Goal: Browse casually

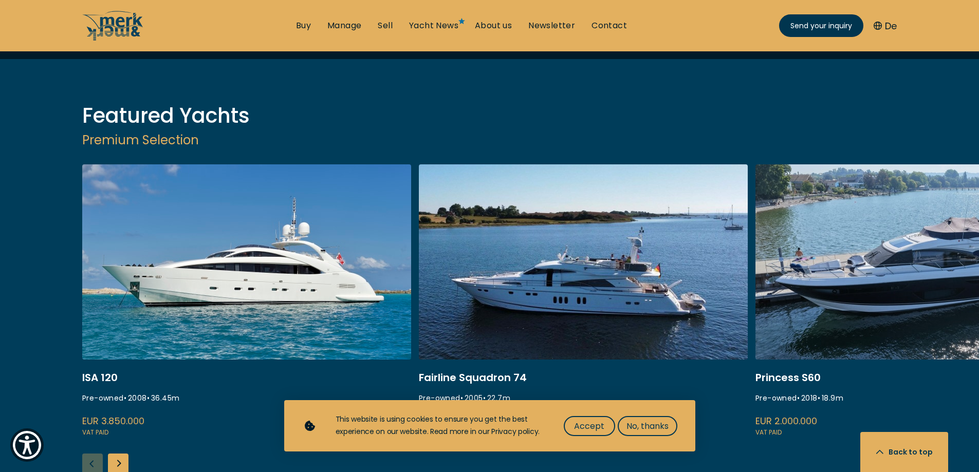
scroll to position [1284, 0]
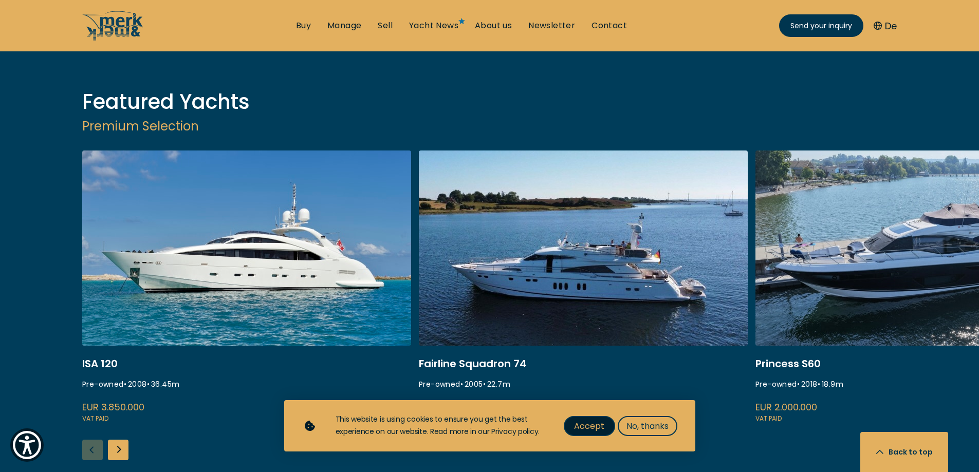
click at [600, 422] on span "Accept" at bounding box center [589, 426] width 30 height 13
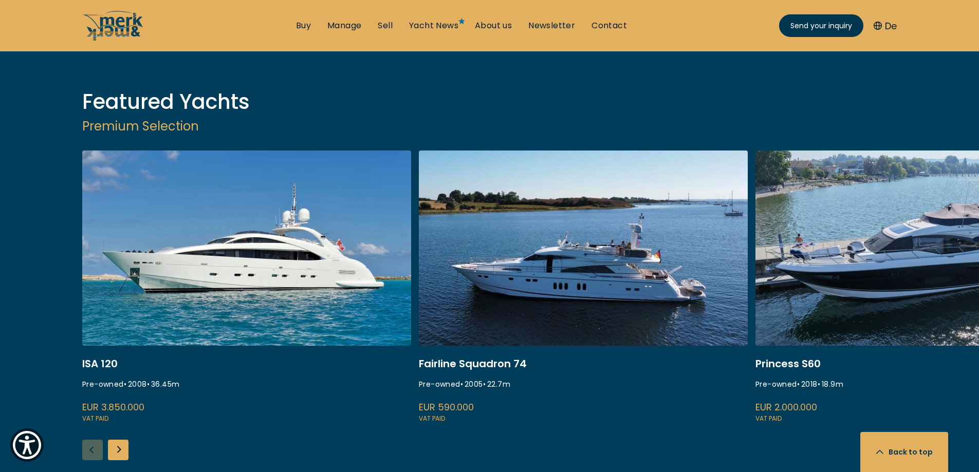
click at [856, 191] on link "princess s60" at bounding box center [919, 288] width 329 height 274
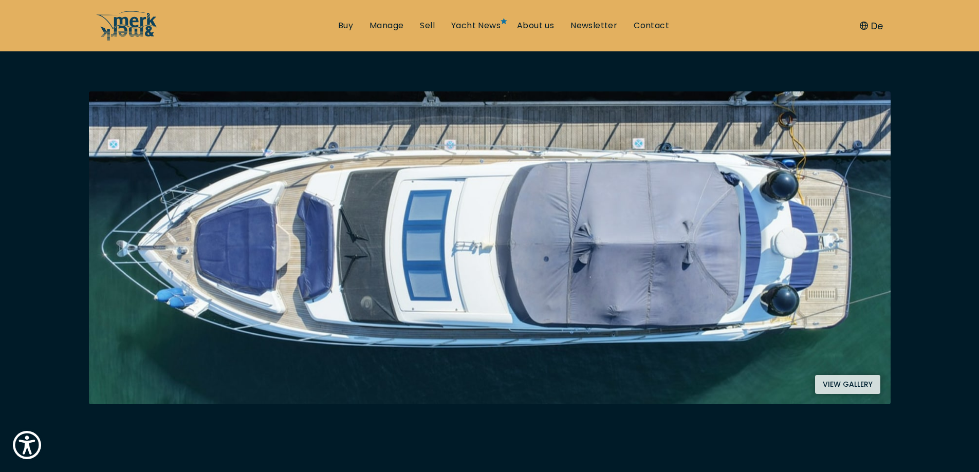
scroll to position [154, 0]
click at [837, 389] on button "View gallery" at bounding box center [847, 384] width 65 height 19
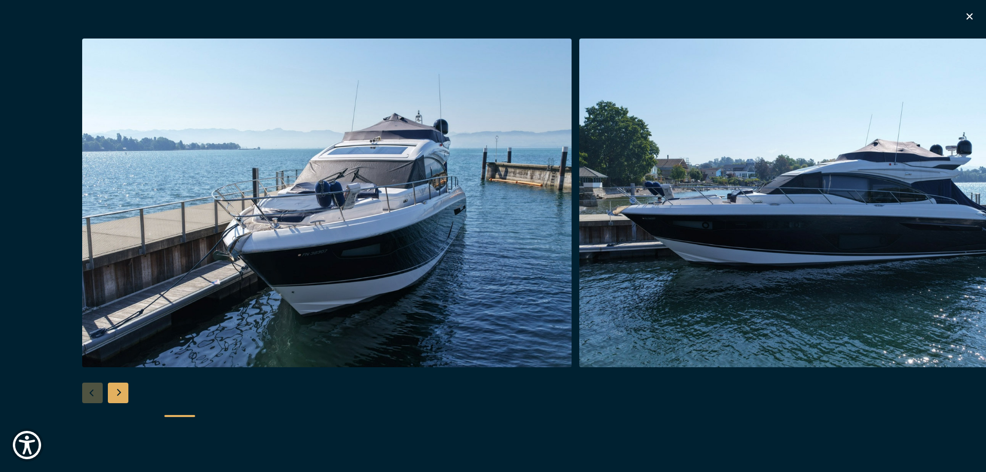
click at [126, 398] on div "Next slide" at bounding box center [118, 393] width 21 height 21
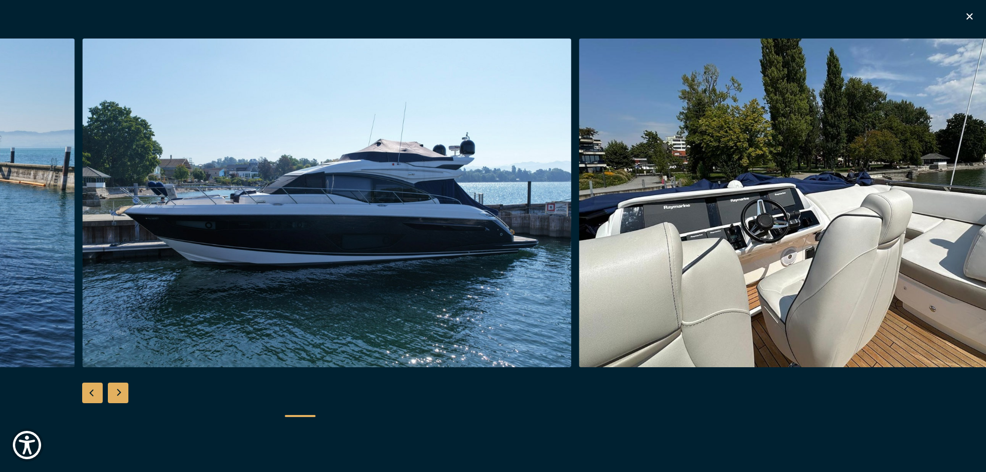
click at [127, 395] on div "Next slide" at bounding box center [118, 393] width 21 height 21
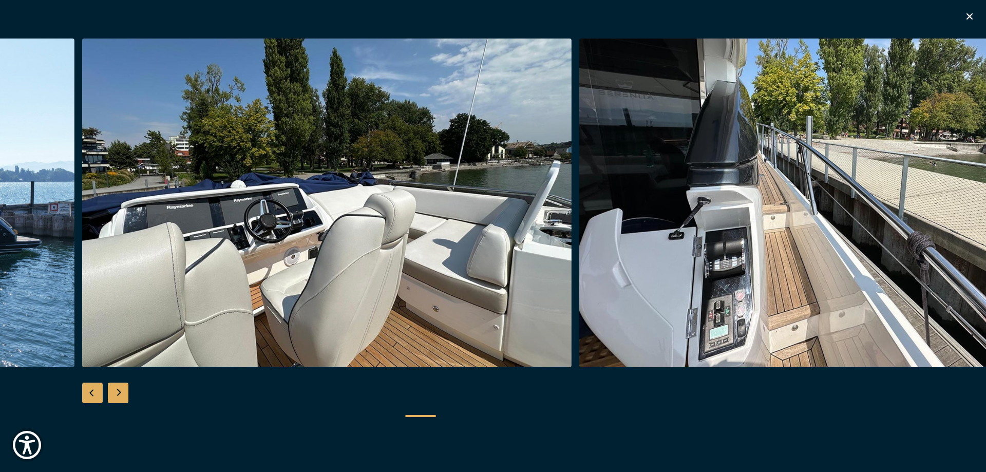
click at [127, 395] on div "Next slide" at bounding box center [118, 393] width 21 height 21
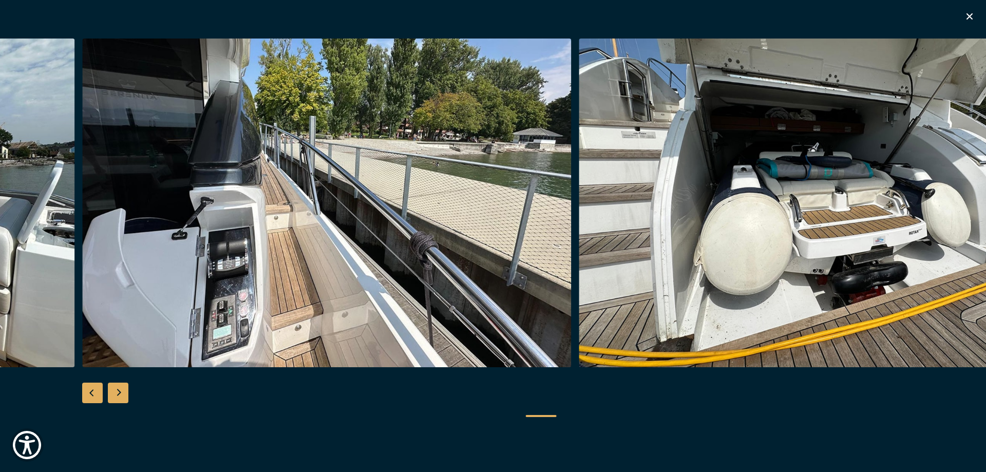
click at [127, 395] on div "Next slide" at bounding box center [118, 393] width 21 height 21
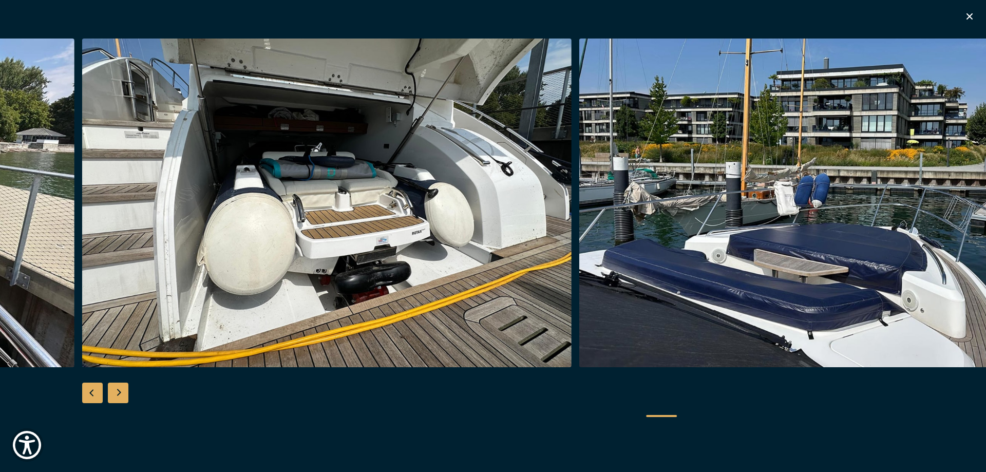
click at [127, 395] on div "Next slide" at bounding box center [118, 393] width 21 height 21
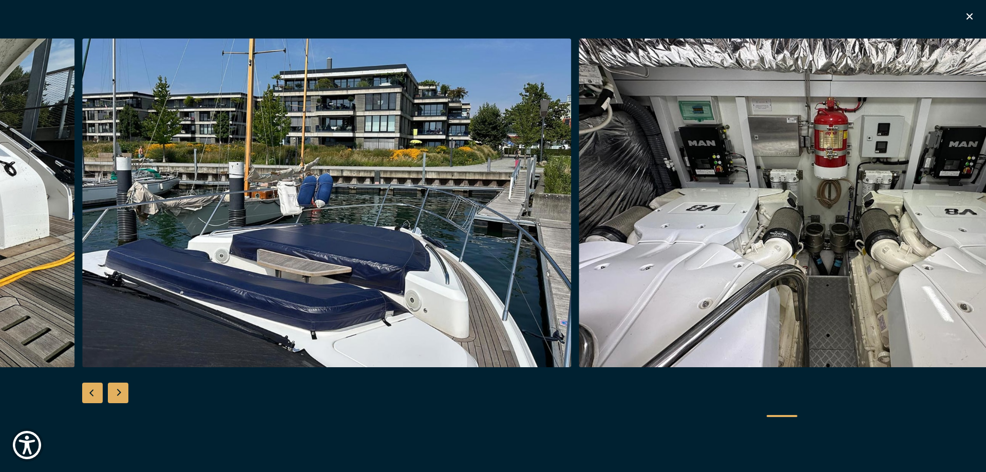
click at [127, 395] on div "Next slide" at bounding box center [118, 393] width 21 height 21
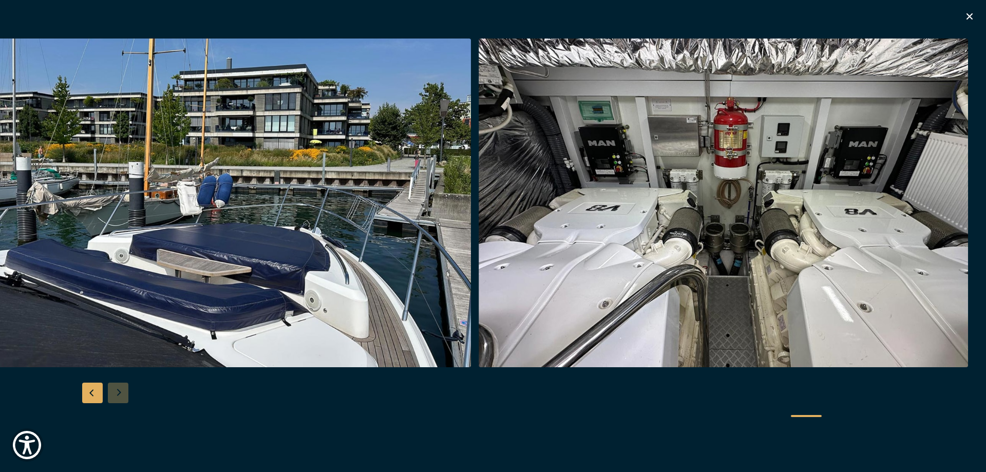
click at [127, 395] on div at bounding box center [493, 237] width 986 height 396
click at [968, 15] on icon "button" at bounding box center [970, 16] width 12 height 12
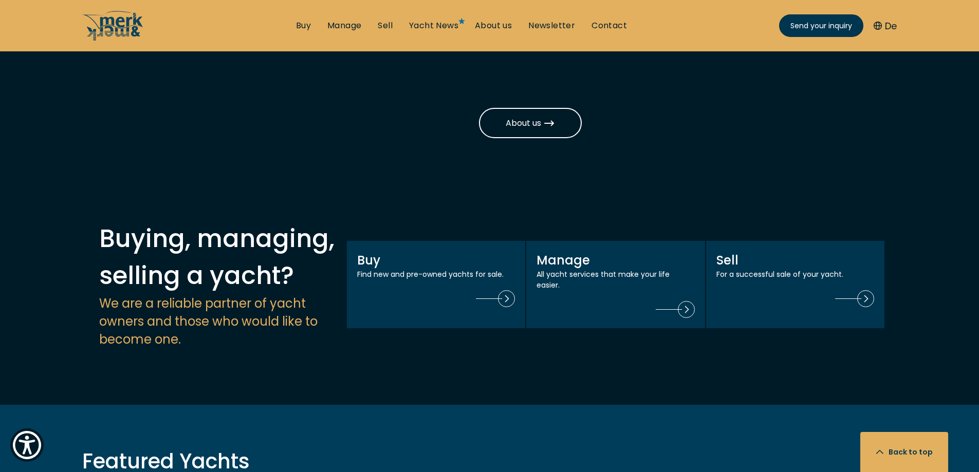
scroll to position [1182, 0]
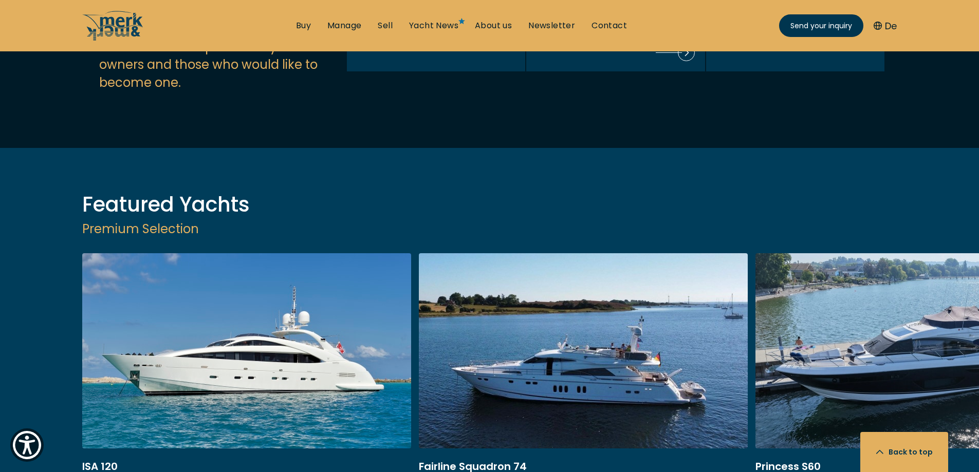
click at [593, 275] on link at bounding box center [583, 390] width 329 height 274
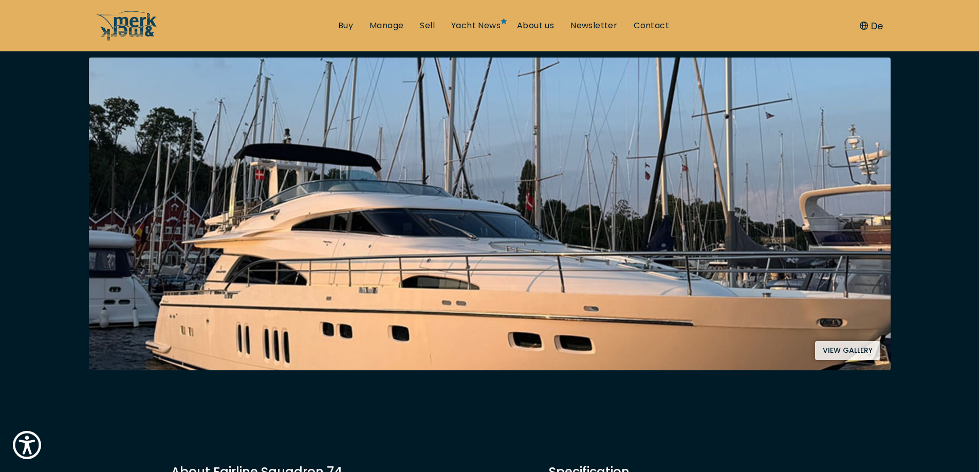
scroll to position [206, 0]
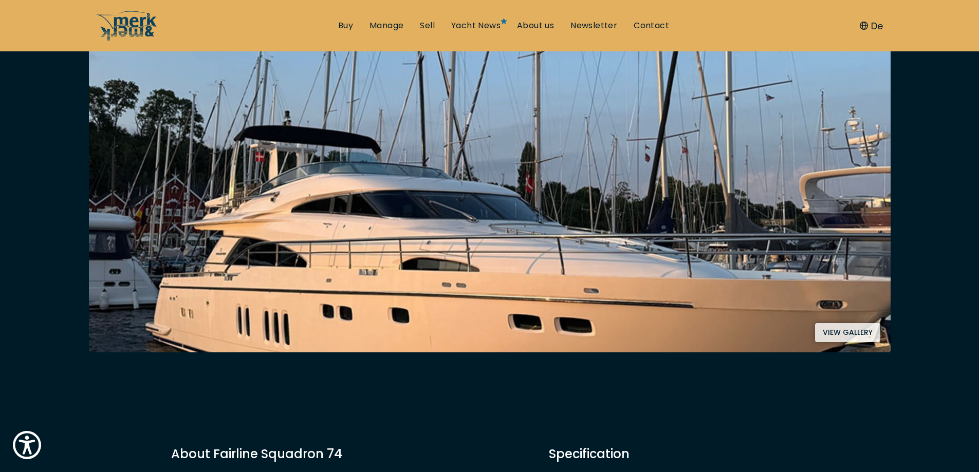
click at [828, 318] on img at bounding box center [489, 196] width 801 height 313
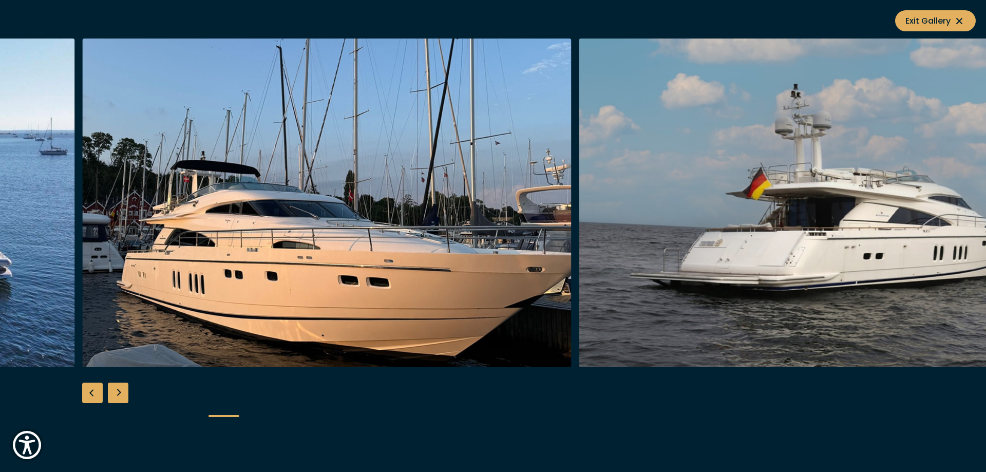
click at [86, 395] on div "Previous slide" at bounding box center [92, 393] width 21 height 21
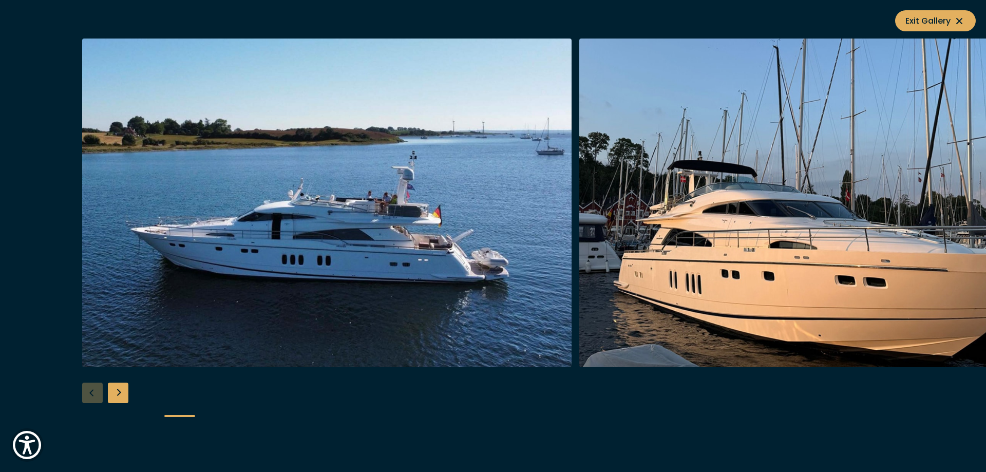
click at [87, 395] on div at bounding box center [493, 237] width 986 height 396
click at [126, 394] on div "Next slide" at bounding box center [118, 393] width 21 height 21
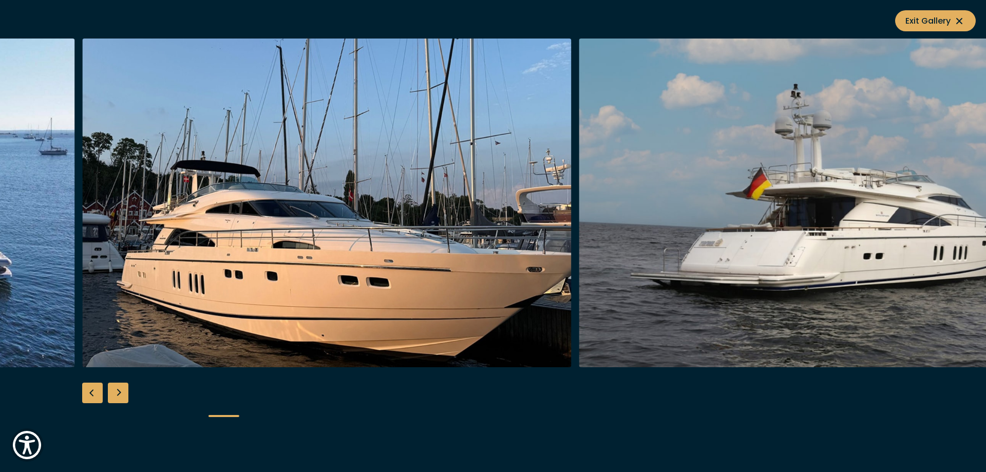
click at [126, 394] on div "Next slide" at bounding box center [118, 393] width 21 height 21
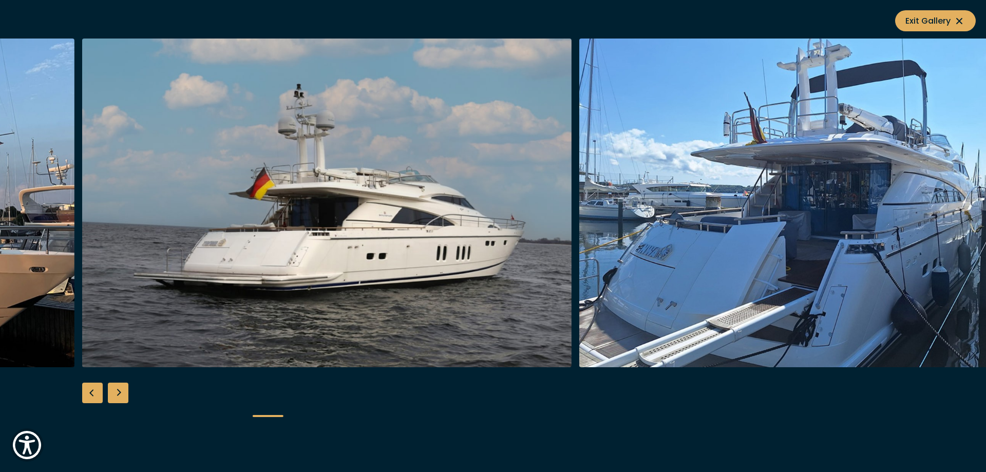
click at [126, 394] on div "Next slide" at bounding box center [118, 393] width 21 height 21
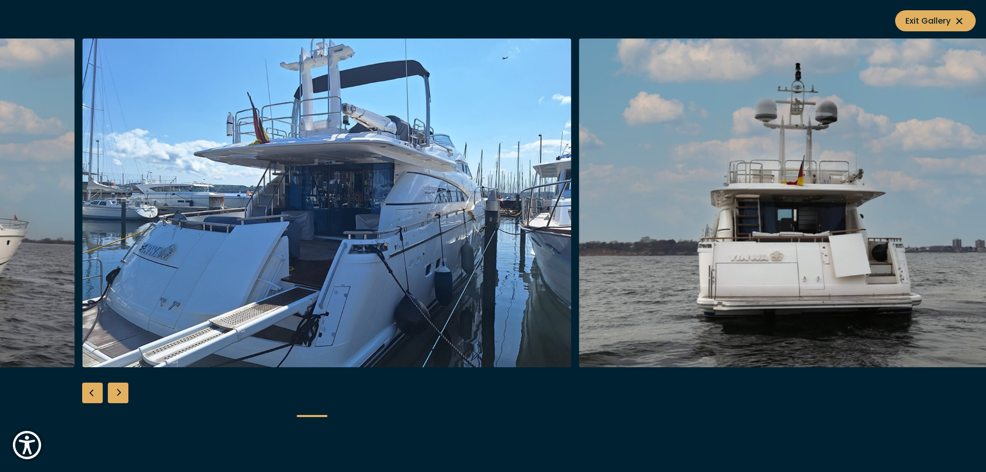
click at [126, 394] on div "Next slide" at bounding box center [118, 393] width 21 height 21
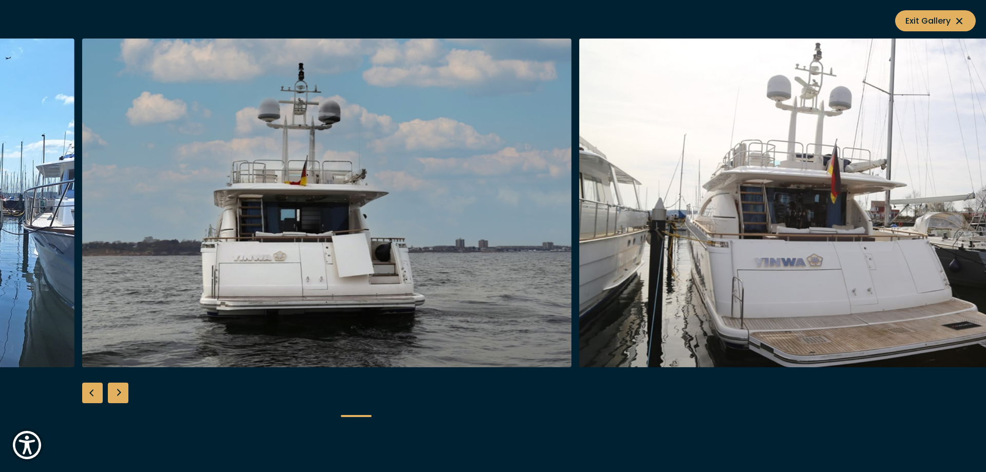
click at [126, 394] on div "Next slide" at bounding box center [118, 393] width 21 height 21
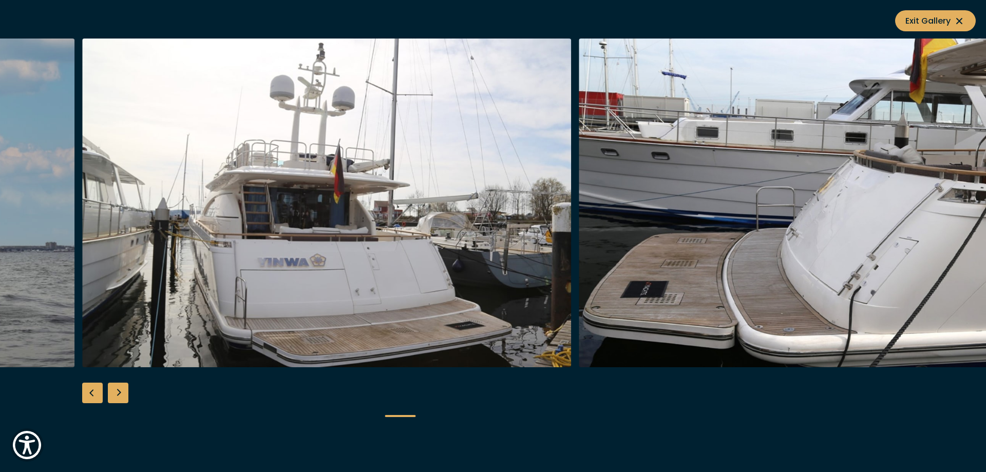
click at [126, 394] on div "Next slide" at bounding box center [118, 393] width 21 height 21
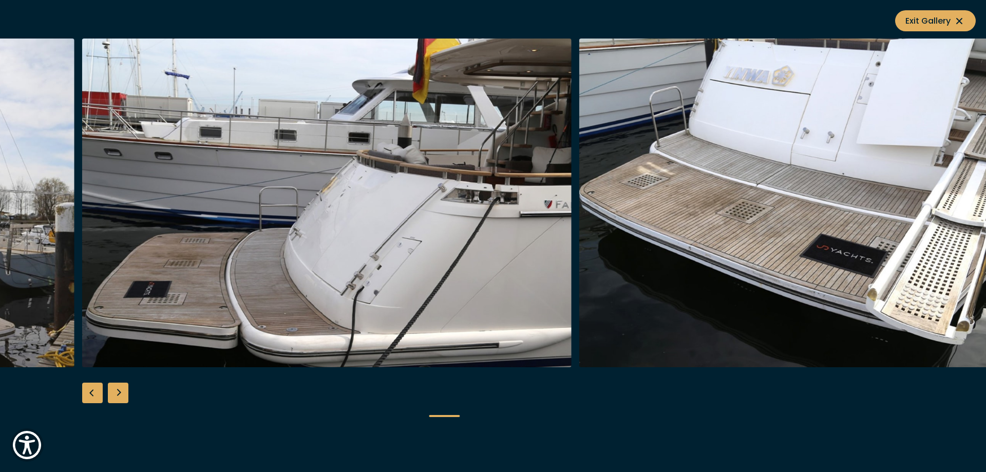
click at [125, 394] on div "Next slide" at bounding box center [118, 393] width 21 height 21
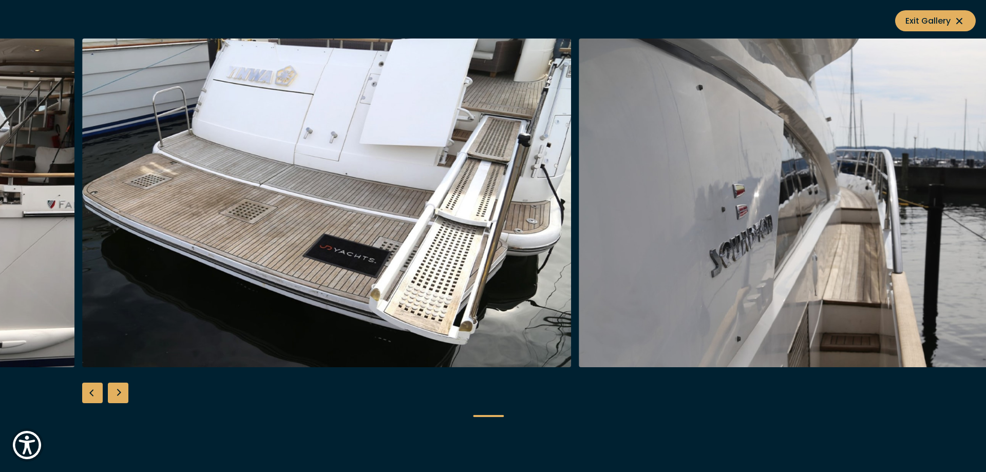
click at [125, 394] on div "Next slide" at bounding box center [118, 393] width 21 height 21
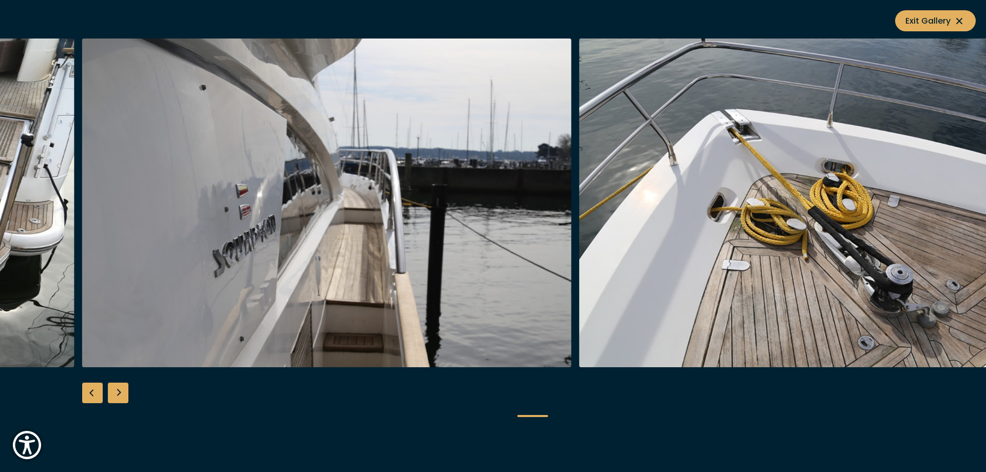
click at [125, 394] on div "Next slide" at bounding box center [118, 393] width 21 height 21
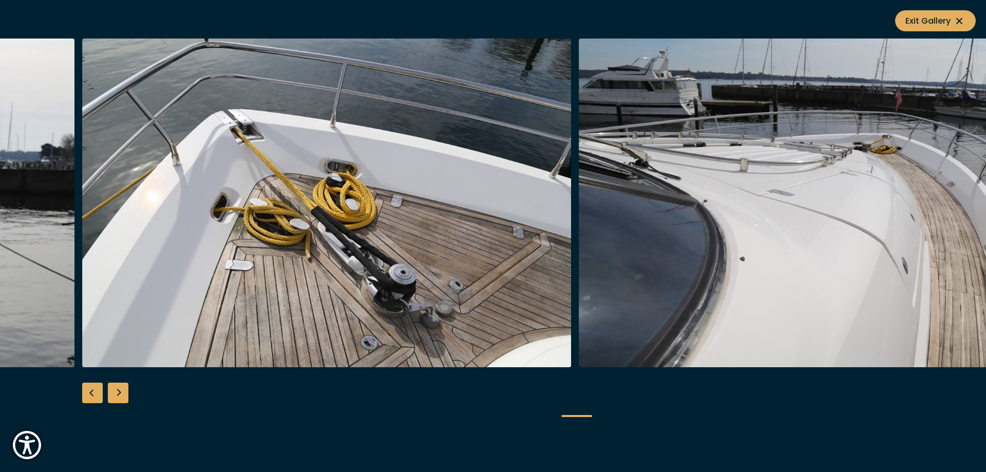
click at [125, 394] on div "Next slide" at bounding box center [118, 393] width 21 height 21
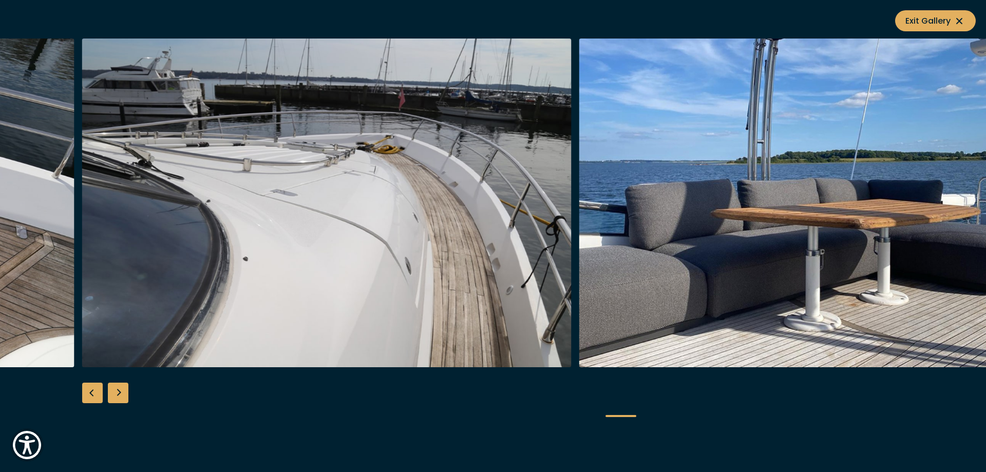
click at [125, 394] on div "Next slide" at bounding box center [118, 393] width 21 height 21
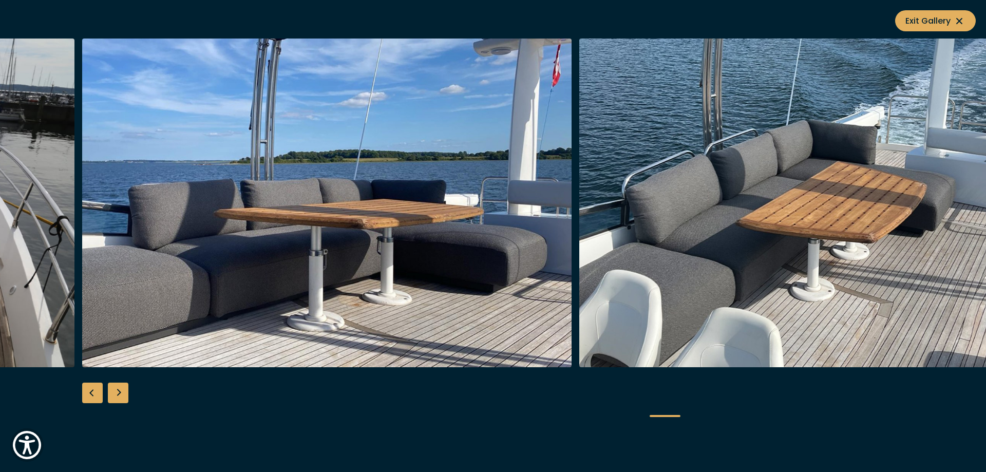
click at [125, 394] on div "Next slide" at bounding box center [118, 393] width 21 height 21
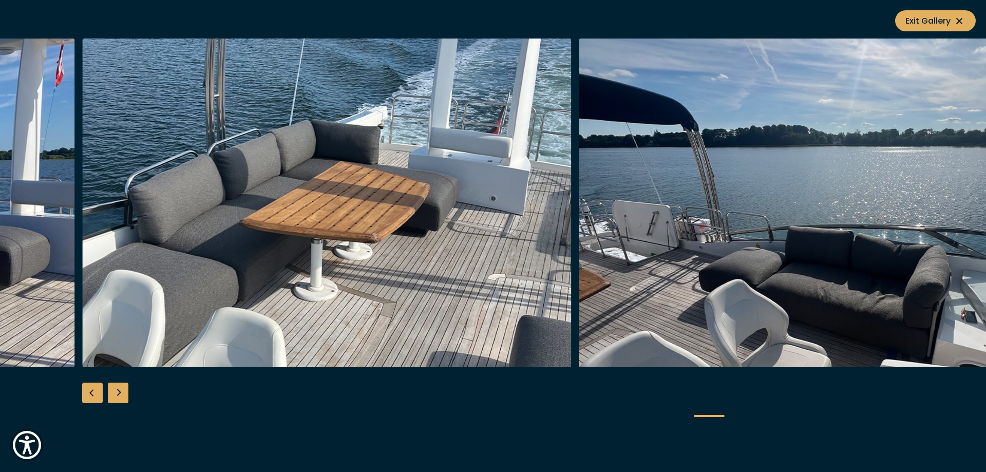
click at [125, 394] on div "Next slide" at bounding box center [118, 393] width 21 height 21
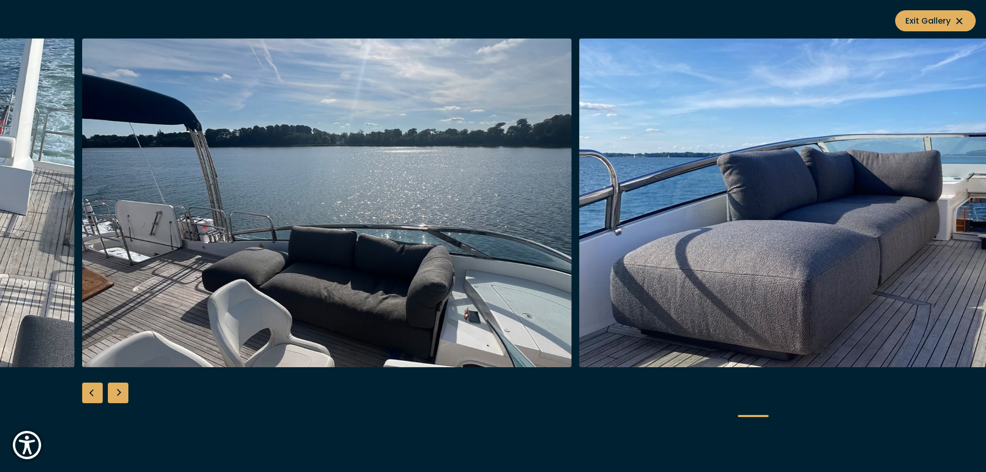
click at [125, 394] on div "Next slide" at bounding box center [118, 393] width 21 height 21
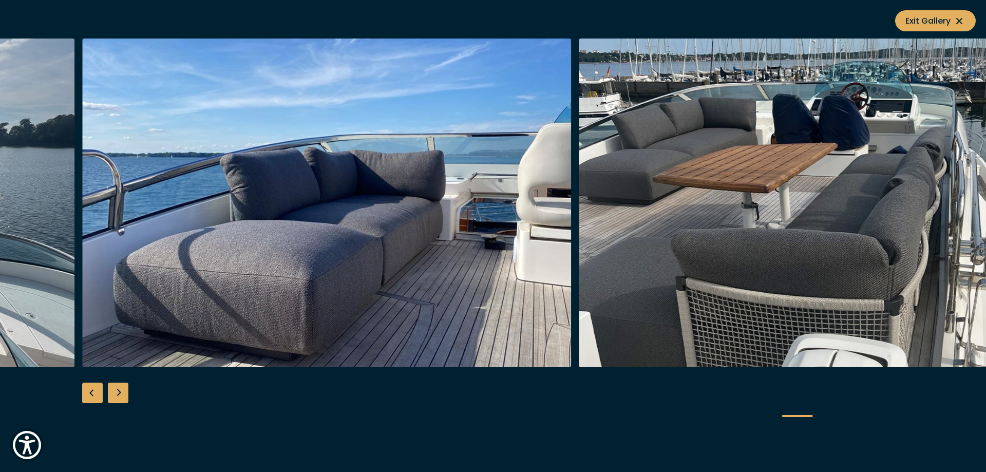
click at [125, 394] on div "Next slide" at bounding box center [118, 393] width 21 height 21
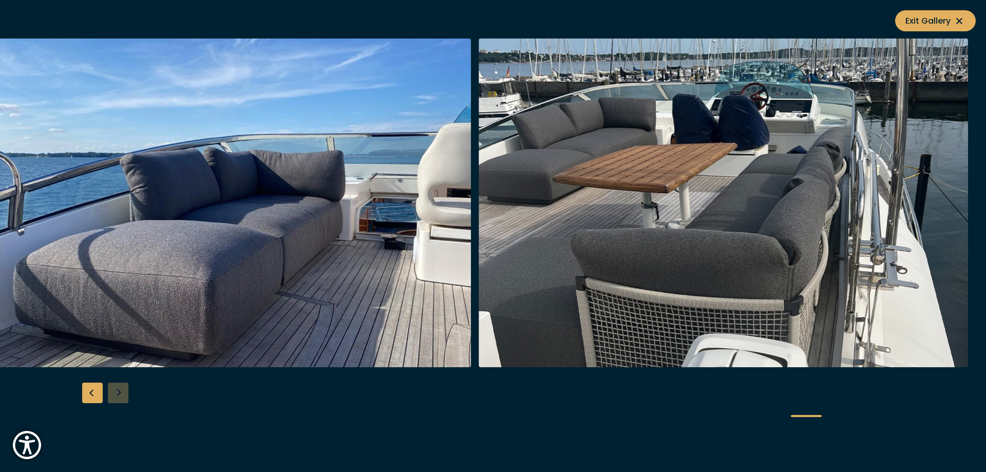
click at [125, 394] on div at bounding box center [493, 237] width 986 height 396
click at [962, 23] on icon "Exit Gallery" at bounding box center [960, 21] width 6 height 6
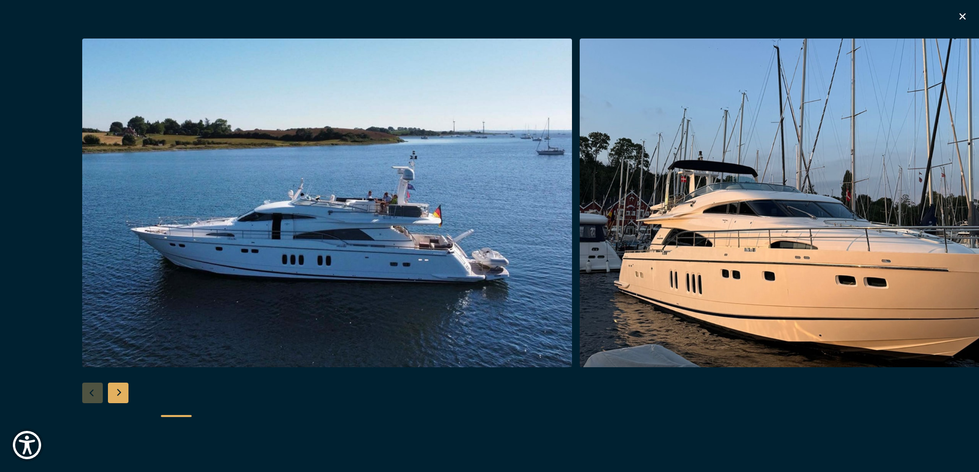
drag, startPoint x: 962, startPoint y: 5, endPoint x: 962, endPoint y: 10, distance: 5.2
click at [962, 5] on div "See all special offers" at bounding box center [489, 236] width 979 height 472
click at [962, 10] on div "See all special offers" at bounding box center [489, 236] width 979 height 472
drag, startPoint x: 959, startPoint y: 13, endPoint x: 924, endPoint y: 40, distance: 43.3
click at [959, 14] on icon "button" at bounding box center [962, 16] width 12 height 12
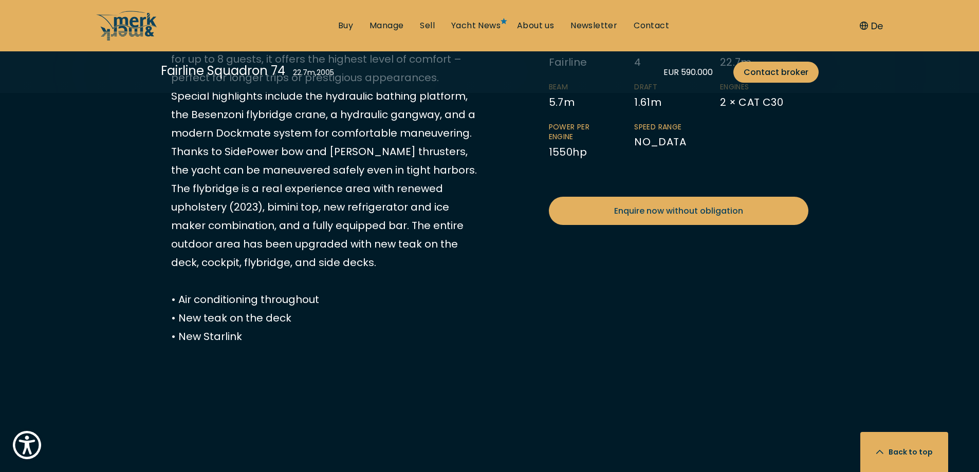
scroll to position [822, 0]
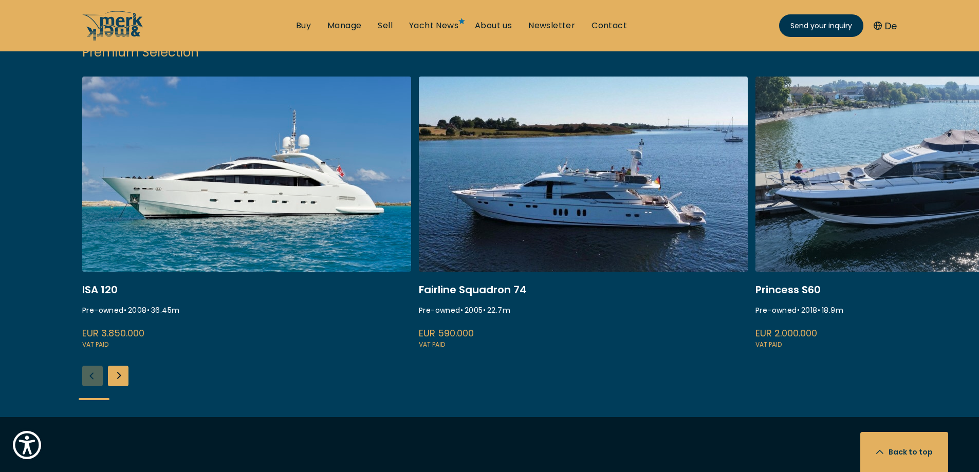
scroll to position [1284, 0]
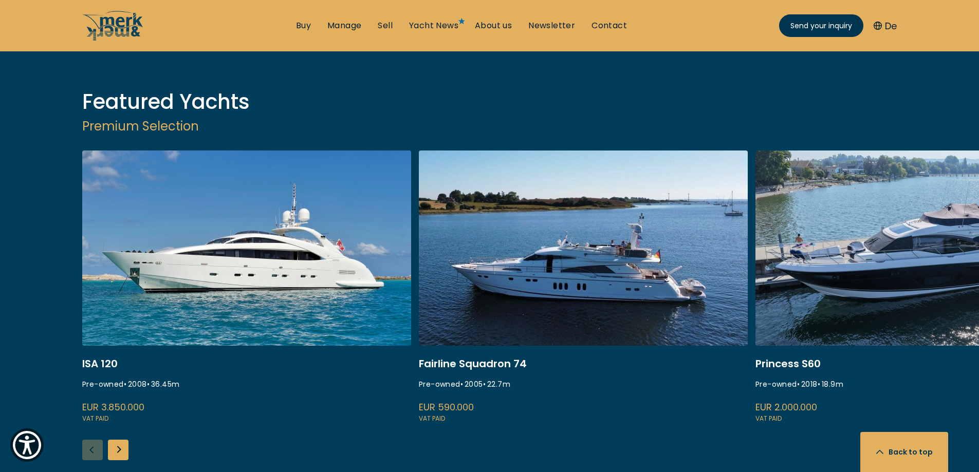
click at [176, 183] on link at bounding box center [246, 288] width 329 height 274
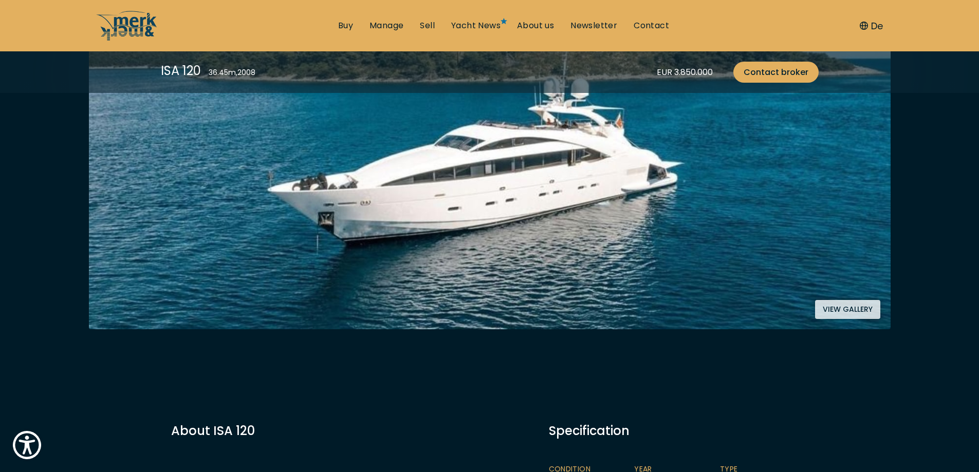
scroll to position [308, 0]
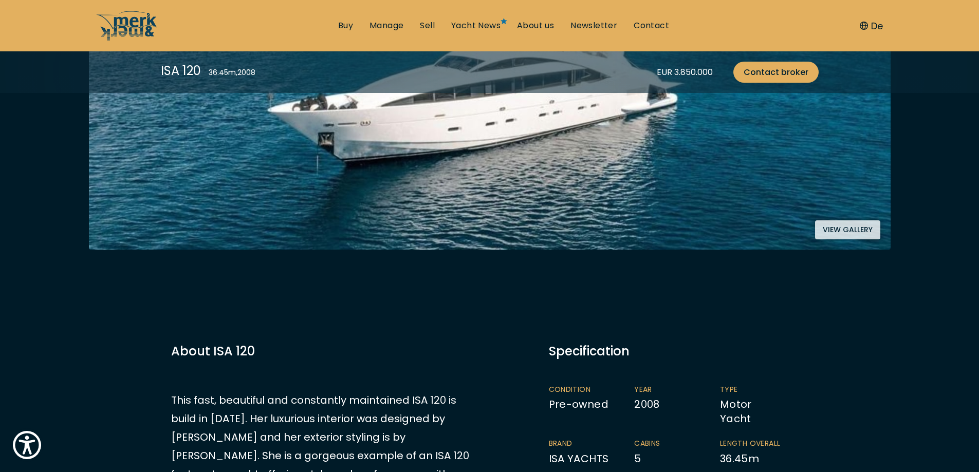
click at [853, 225] on button "View gallery" at bounding box center [847, 229] width 65 height 19
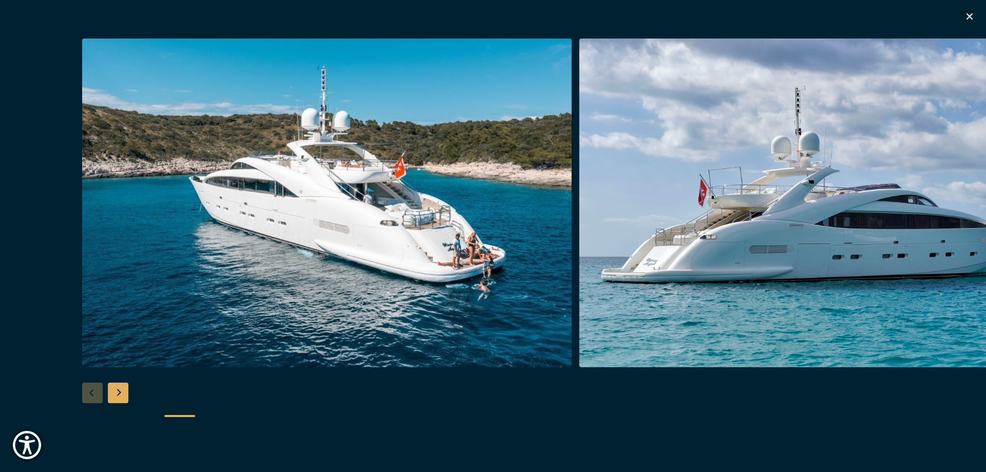
click at [96, 391] on div at bounding box center [493, 237] width 986 height 396
click at [111, 390] on div "Next slide" at bounding box center [118, 393] width 21 height 21
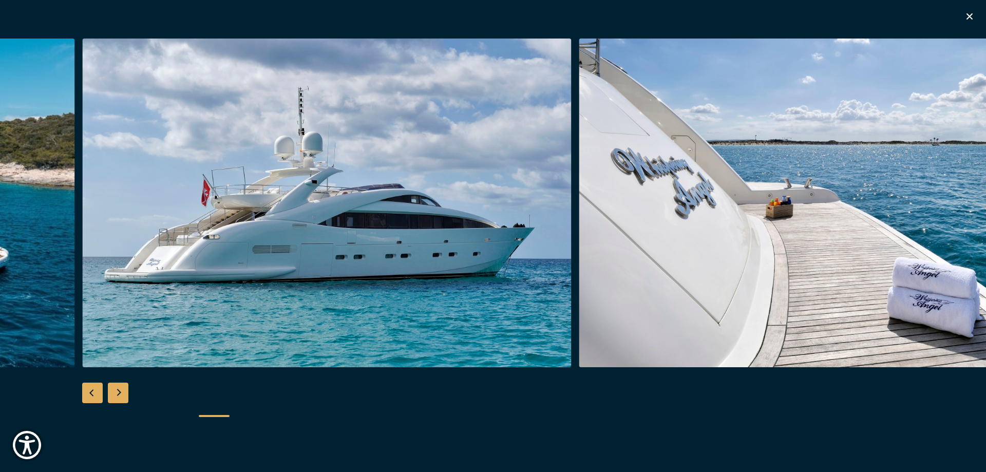
click at [113, 389] on div "Next slide" at bounding box center [118, 393] width 21 height 21
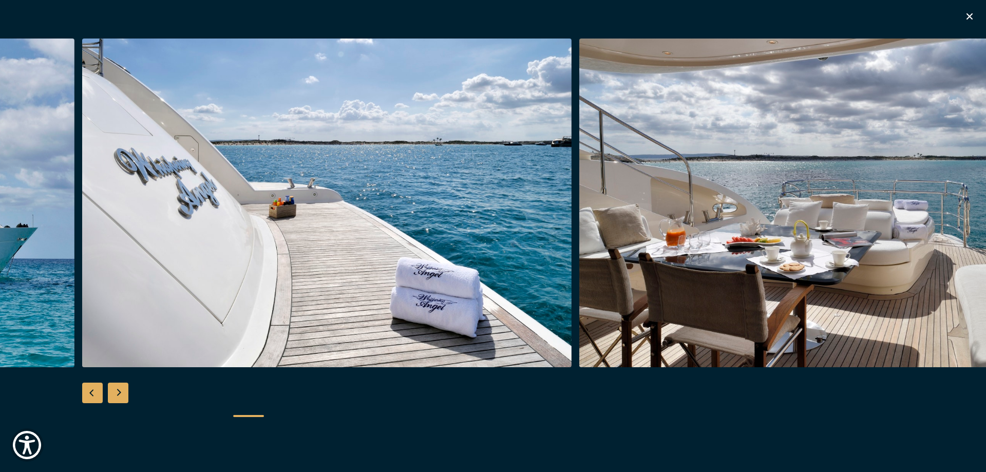
click at [113, 389] on div "Next slide" at bounding box center [118, 393] width 21 height 21
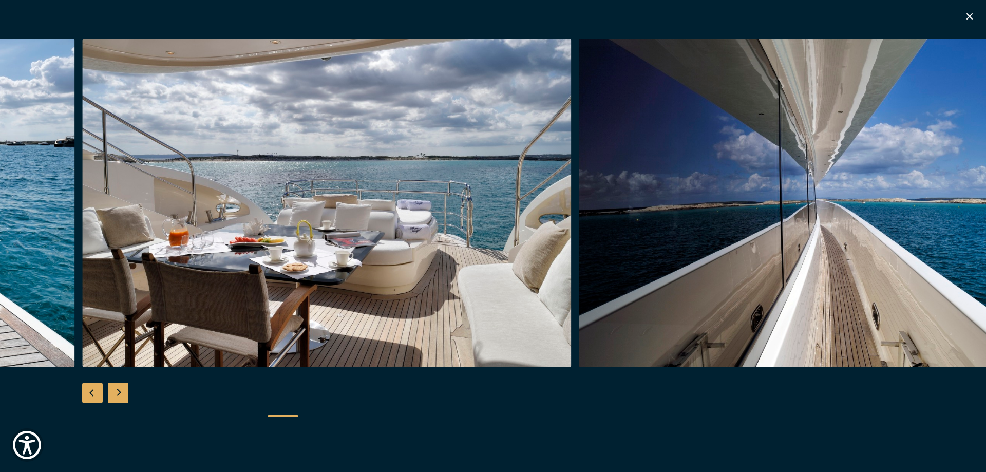
click at [113, 389] on div "Next slide" at bounding box center [118, 393] width 21 height 21
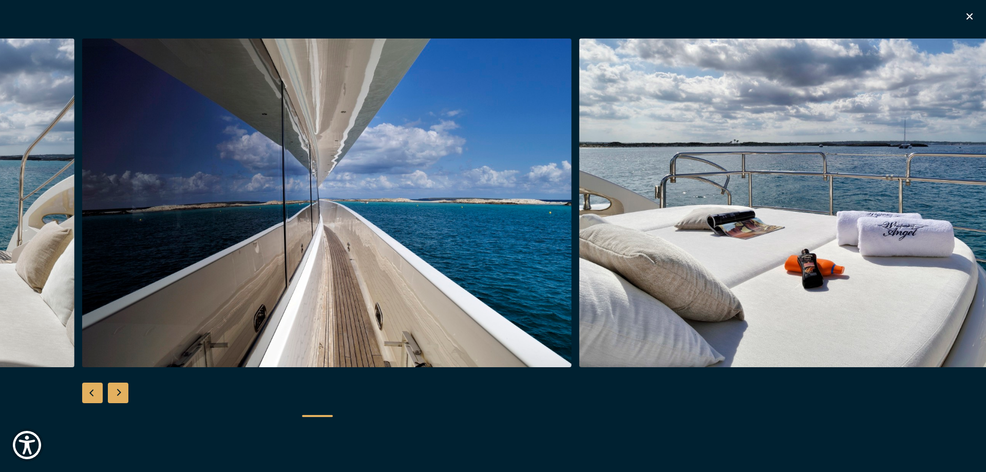
click at [113, 389] on div "Next slide" at bounding box center [118, 393] width 21 height 21
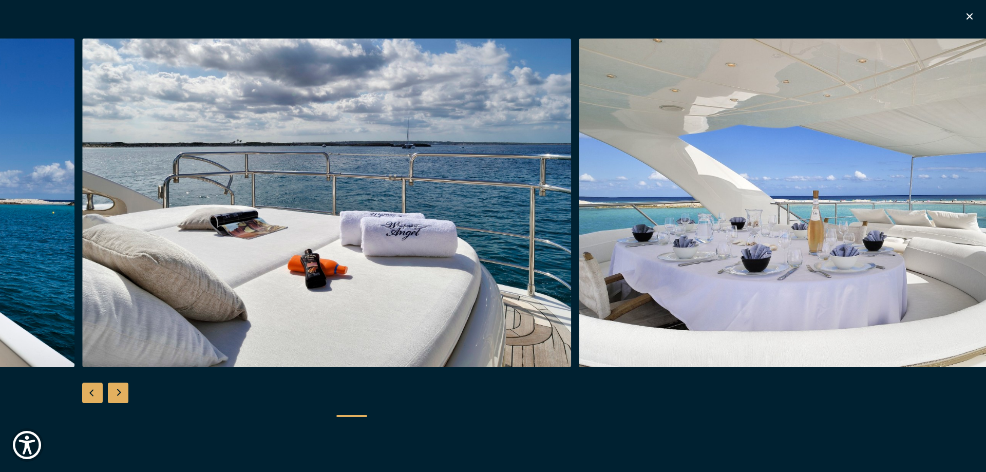
click at [113, 389] on div "Next slide" at bounding box center [118, 393] width 21 height 21
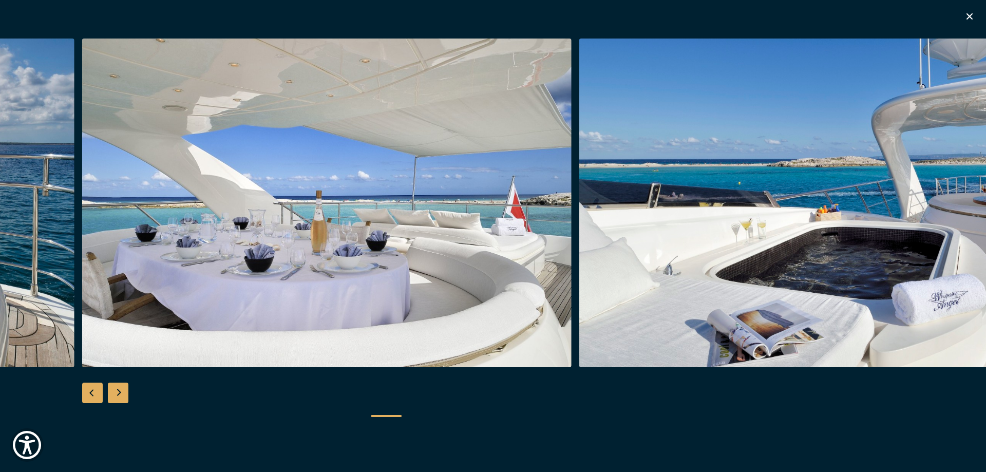
click at [113, 389] on div "Next slide" at bounding box center [118, 393] width 21 height 21
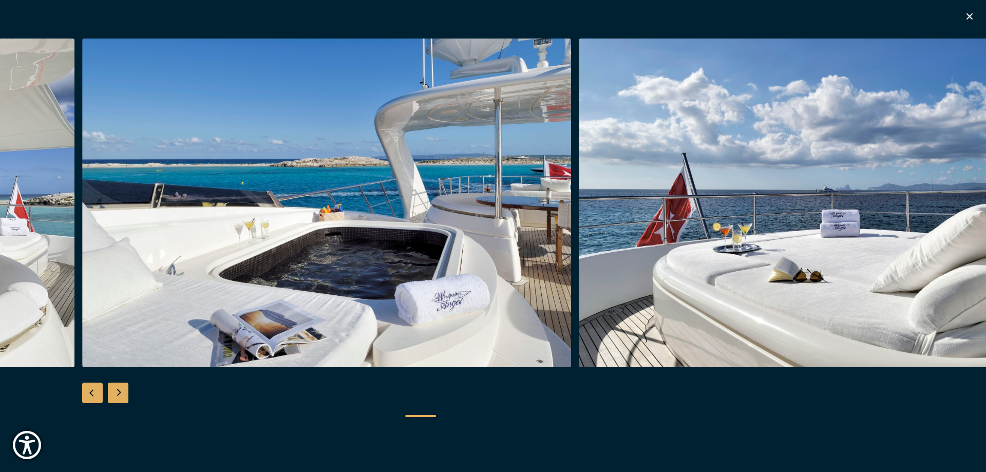
click at [113, 389] on div "Next slide" at bounding box center [118, 393] width 21 height 21
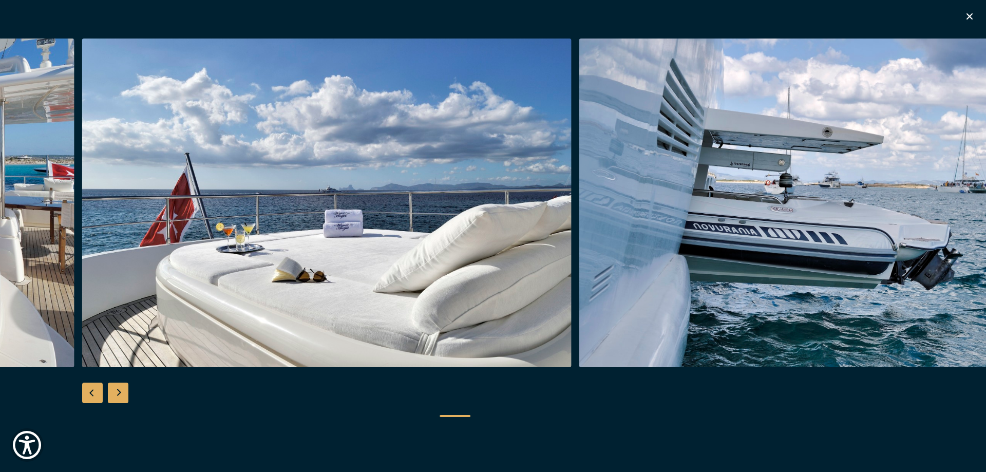
click at [113, 389] on div "Next slide" at bounding box center [118, 393] width 21 height 21
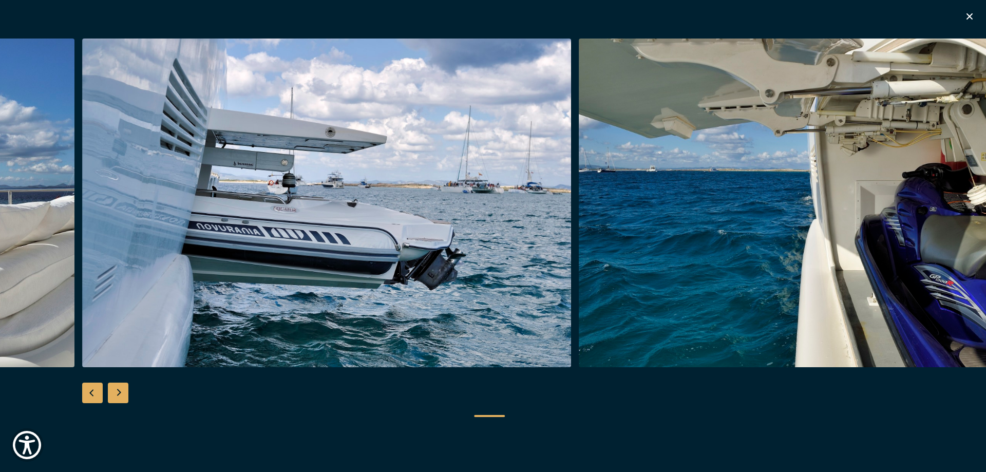
click at [113, 389] on div "Next slide" at bounding box center [118, 393] width 21 height 21
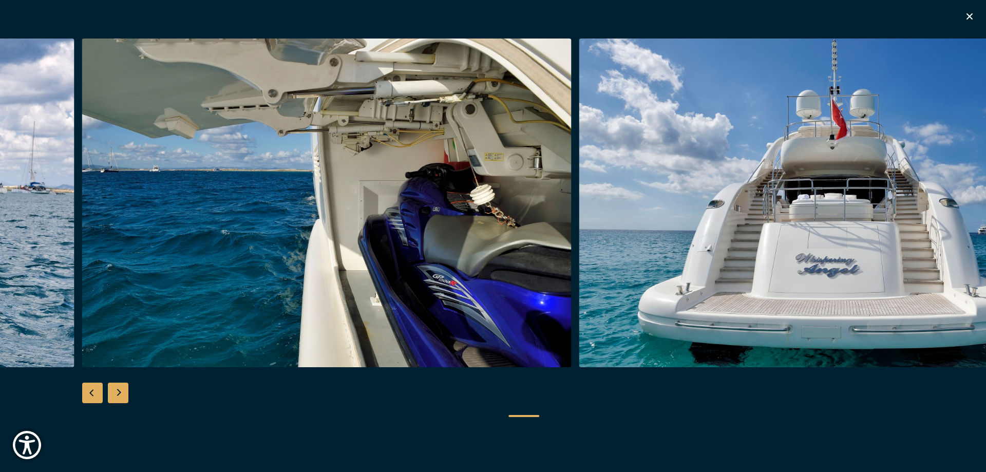
click at [113, 389] on div "Next slide" at bounding box center [118, 393] width 21 height 21
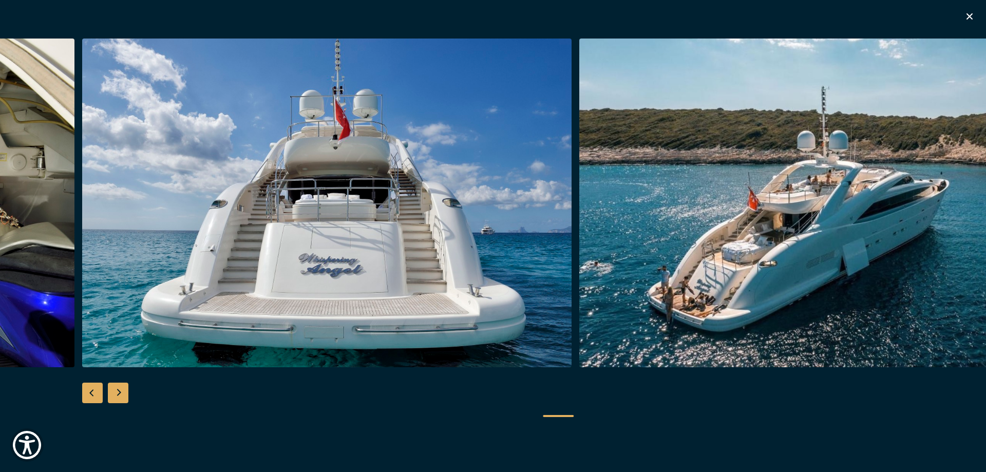
click at [113, 389] on div "Next slide" at bounding box center [118, 393] width 21 height 21
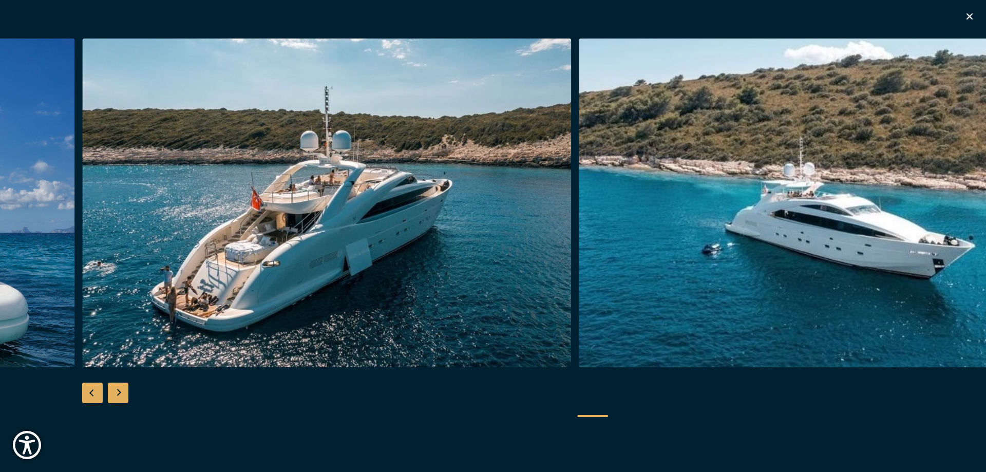
click at [113, 389] on div "Next slide" at bounding box center [118, 393] width 21 height 21
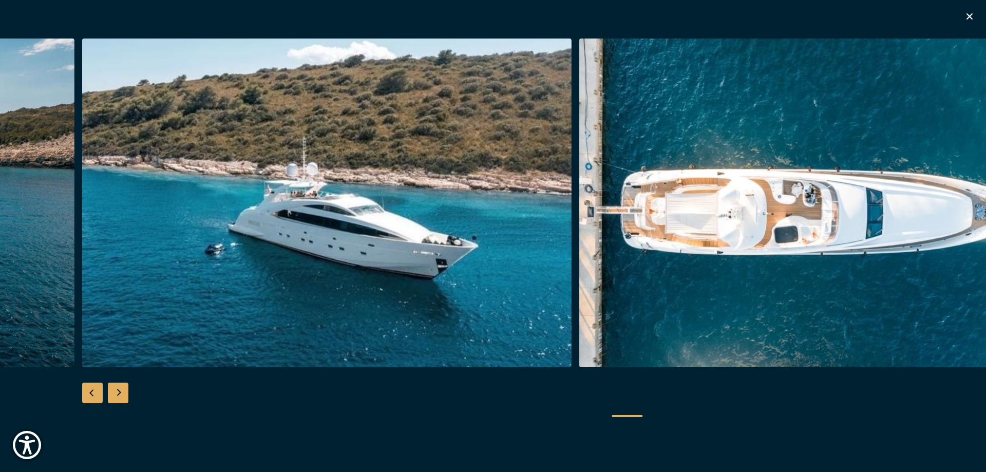
click at [113, 389] on div "Next slide" at bounding box center [118, 393] width 21 height 21
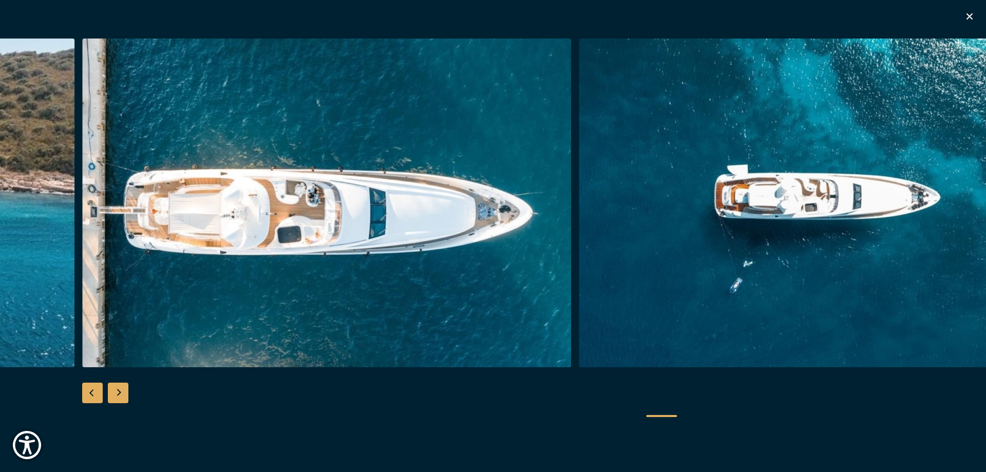
click at [113, 389] on div "Next slide" at bounding box center [118, 393] width 21 height 21
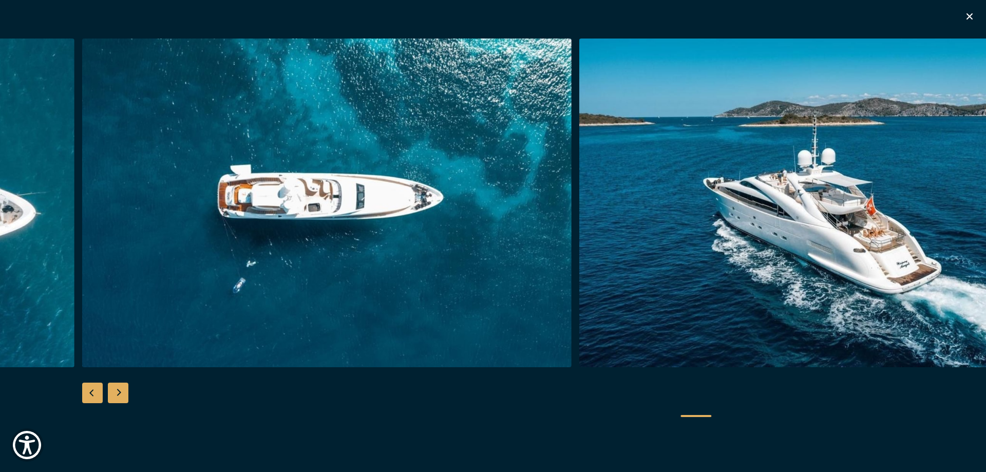
click at [113, 389] on div "Next slide" at bounding box center [118, 393] width 21 height 21
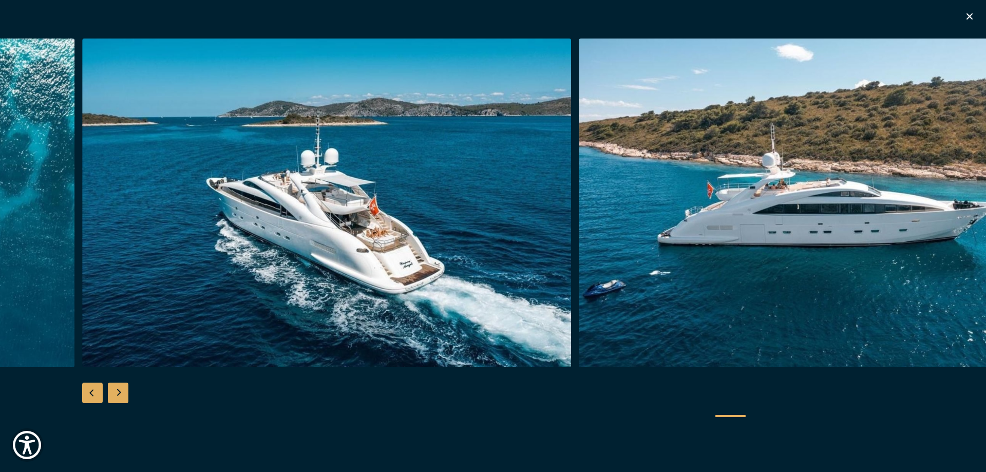
click at [113, 389] on div "Next slide" at bounding box center [118, 393] width 21 height 21
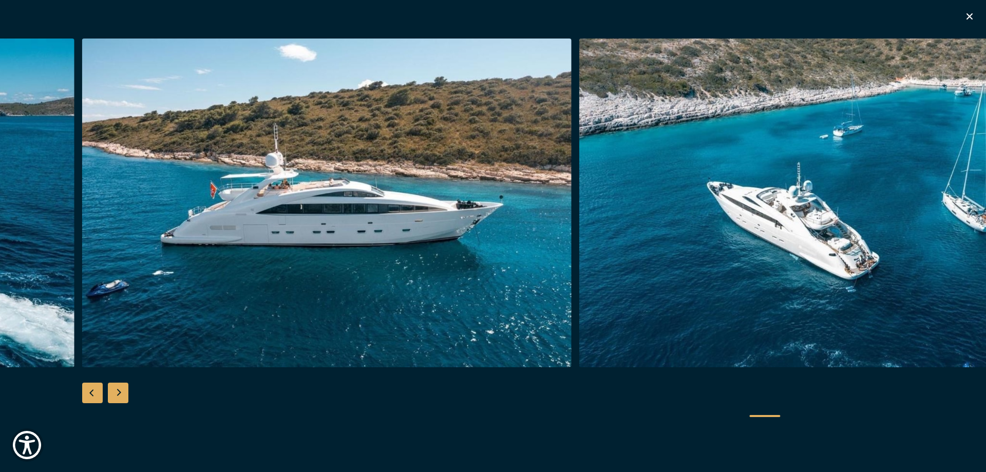
click at [98, 394] on div "Previous slide" at bounding box center [92, 393] width 21 height 21
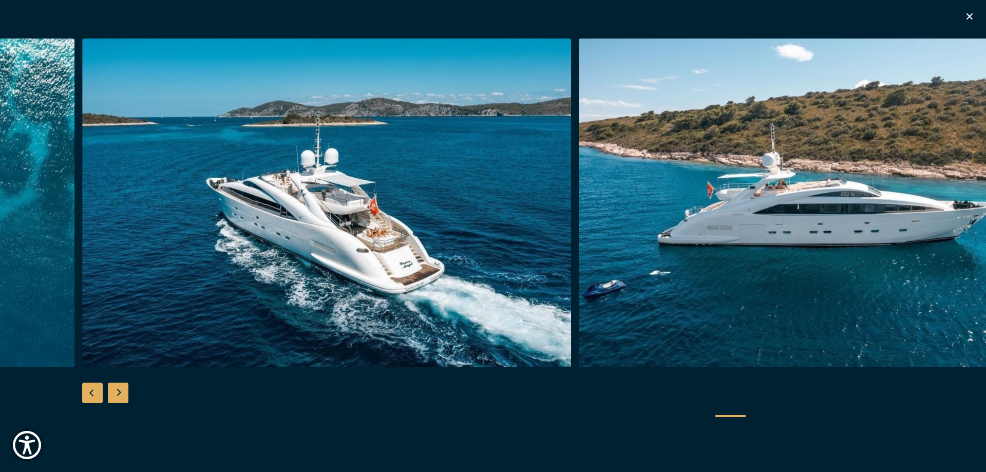
click at [118, 392] on div "Next slide" at bounding box center [118, 393] width 21 height 21
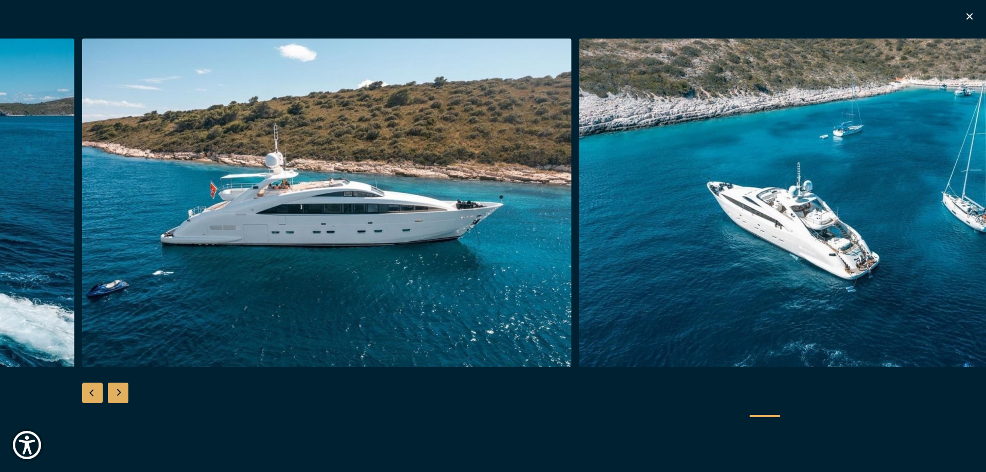
click at [118, 392] on div "Next slide" at bounding box center [118, 393] width 21 height 21
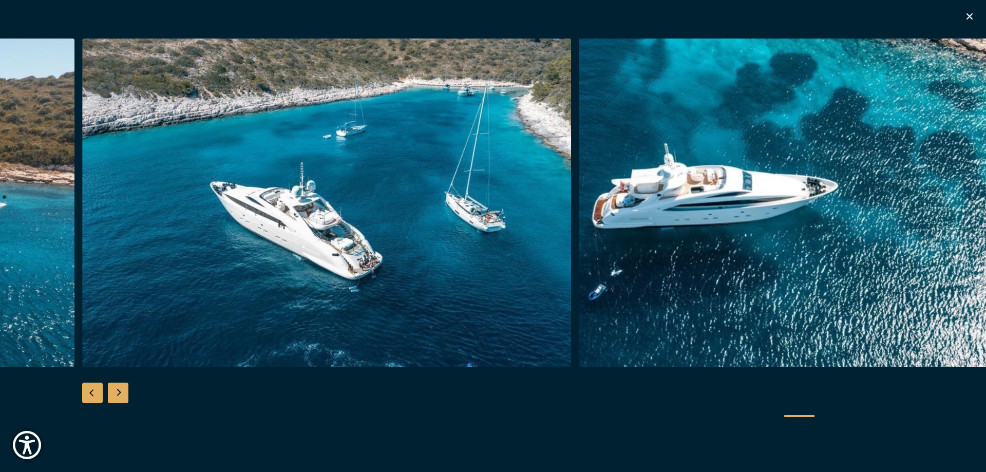
click at [118, 392] on div "Next slide" at bounding box center [118, 393] width 21 height 21
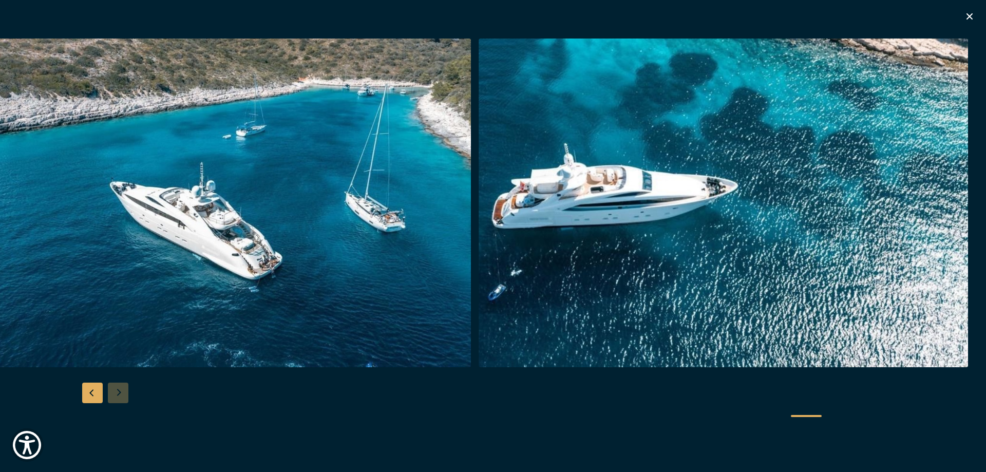
click at [118, 392] on div at bounding box center [493, 237] width 986 height 396
click at [972, 18] on icon "button" at bounding box center [970, 16] width 6 height 6
